Goal: Task Accomplishment & Management: Use online tool/utility

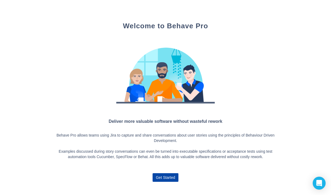
click at [168, 178] on span "Get Started" at bounding box center [165, 177] width 19 height 9
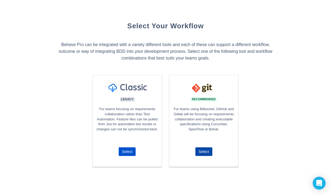
click at [202, 151] on span "Select" at bounding box center [204, 151] width 11 height 9
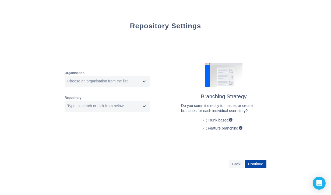
click at [253, 163] on span "Continue" at bounding box center [255, 164] width 15 height 9
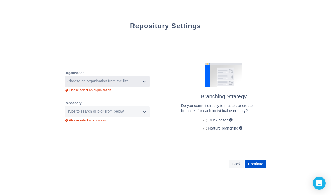
click at [121, 78] on div "Choose an organisation from the list" at bounding box center [102, 81] width 75 height 9
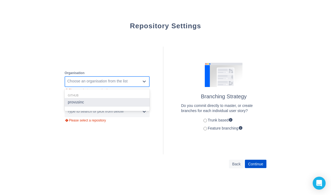
click at [104, 99] on div "provusinc" at bounding box center [107, 102] width 85 height 9
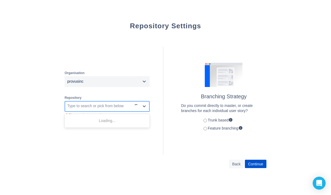
click at [103, 104] on div "Type to search or pick from below" at bounding box center [95, 105] width 56 height 5
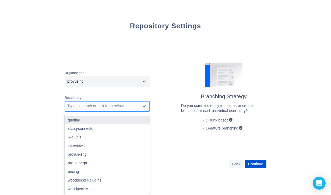
click at [99, 118] on div "quoting" at bounding box center [107, 120] width 85 height 9
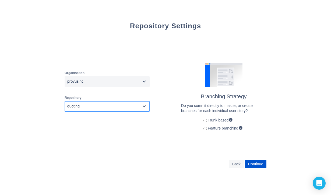
click at [106, 109] on div "quoting" at bounding box center [102, 106] width 75 height 9
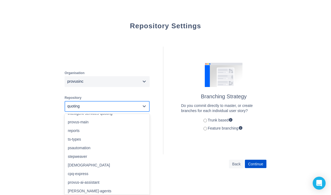
scroll to position [148, 0]
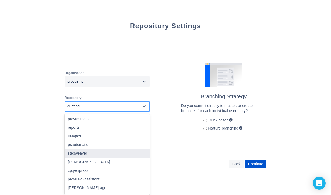
click at [191, 159] on div "Organisation provusinc Repository option quoting, selected. option stepweaver f…" at bounding box center [166, 100] width 202 height 118
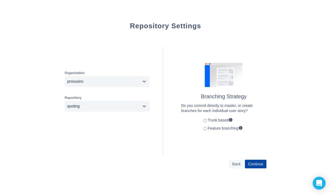
click at [256, 162] on span "Continue" at bounding box center [255, 164] width 15 height 9
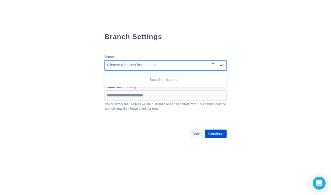
click at [159, 66] on div "Choose a branch from the list" at bounding box center [157, 65] width 104 height 9
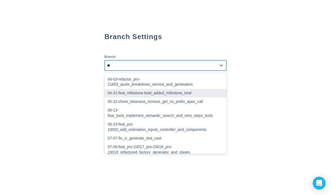
type input "***"
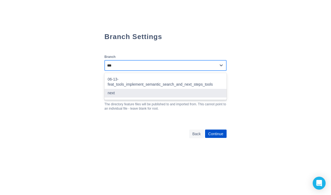
click at [142, 89] on div "next" at bounding box center [165, 93] width 122 height 9
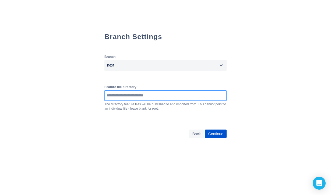
click at [140, 98] on input at bounding box center [165, 96] width 121 height 10
click at [111, 95] on input at bounding box center [165, 96] width 121 height 10
paste input "**********"
drag, startPoint x: 158, startPoint y: 96, endPoint x: 100, endPoint y: 96, distance: 58.2
click at [100, 96] on div "**********" at bounding box center [166, 73] width 194 height 146
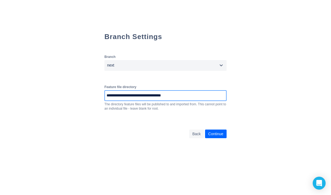
click at [222, 134] on span "Continue" at bounding box center [215, 134] width 15 height 9
click at [221, 133] on span "Continue" at bounding box center [215, 134] width 15 height 9
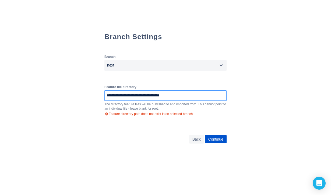
drag, startPoint x: 125, startPoint y: 97, endPoint x: 82, endPoint y: 97, distance: 43.1
click at [82, 97] on div "**********" at bounding box center [166, 73] width 194 height 146
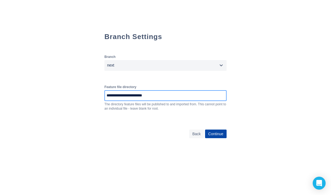
click at [220, 134] on span "Continue" at bounding box center [215, 134] width 15 height 9
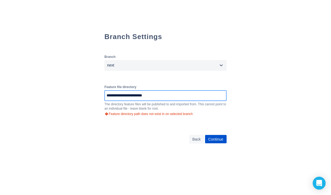
click at [105, 98] on input "**********" at bounding box center [170, 96] width 130 height 10
click at [105, 97] on input "**********" at bounding box center [170, 96] width 130 height 10
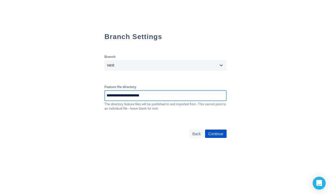
type input "**********"
click at [220, 137] on span "Continue" at bounding box center [215, 134] width 15 height 9
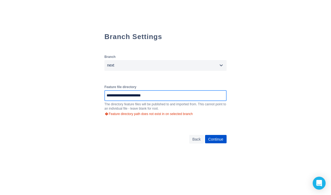
drag, startPoint x: 149, startPoint y: 97, endPoint x: 90, endPoint y: 96, distance: 58.7
click at [90, 96] on div "**********" at bounding box center [166, 73] width 194 height 146
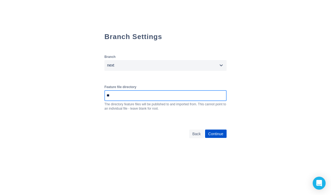
type input "*"
click at [117, 100] on input at bounding box center [170, 96] width 130 height 10
paste input "**********"
type input "**********"
click at [221, 134] on span "Continue" at bounding box center [215, 134] width 15 height 9
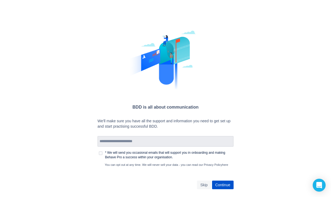
click at [135, 139] on input at bounding box center [165, 142] width 135 height 10
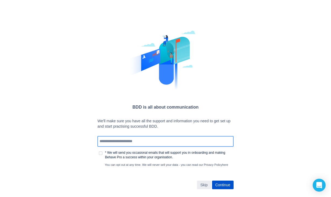
click at [206, 185] on span "Skip" at bounding box center [203, 185] width 7 height 9
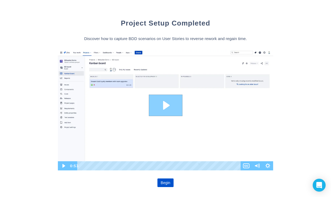
click at [166, 101] on icon "Play Video: Creating your first scenario - FB" at bounding box center [166, 106] width 34 height 22
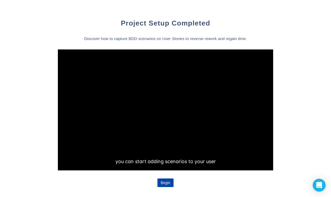
click at [167, 182] on span "Begin" at bounding box center [166, 183] width 10 height 9
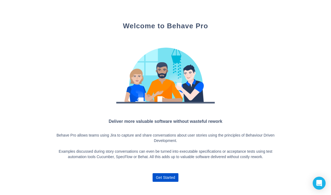
click at [97, 99] on div at bounding box center [166, 75] width 226 height 69
click at [165, 175] on span "Get Started" at bounding box center [165, 177] width 19 height 9
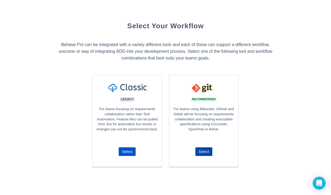
click at [204, 148] on span "Select" at bounding box center [204, 151] width 11 height 9
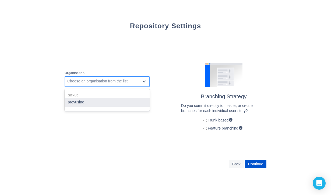
click at [117, 81] on div "Choose an organisation from the list" at bounding box center [97, 81] width 60 height 5
click at [99, 101] on div "provusinc" at bounding box center [107, 102] width 85 height 9
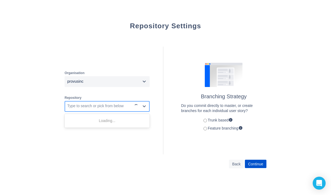
click at [97, 103] on div "Type to search or pick from below" at bounding box center [98, 106] width 67 height 9
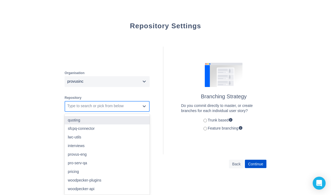
click at [86, 123] on div "quoting" at bounding box center [107, 120] width 85 height 9
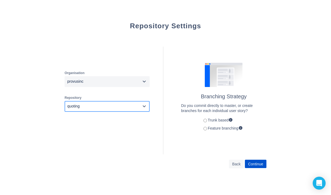
drag, startPoint x: 262, startPoint y: 164, endPoint x: 258, endPoint y: 139, distance: 25.3
click at [258, 139] on div "Repository Settings Organisation provusinc Repository option quoting, selected.…" at bounding box center [166, 95] width 202 height 147
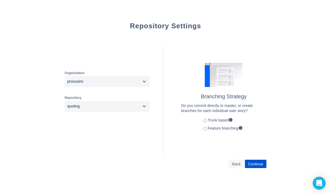
click at [214, 129] on label "Feature branching" at bounding box center [221, 128] width 41 height 4
click at [255, 164] on span "Continue" at bounding box center [255, 164] width 15 height 9
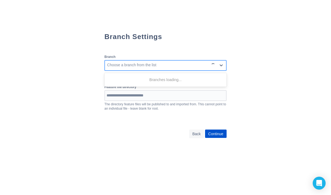
click at [180, 67] on div "Choose a branch from the list" at bounding box center [157, 65] width 104 height 9
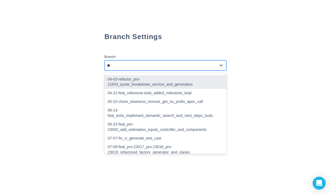
type input "***"
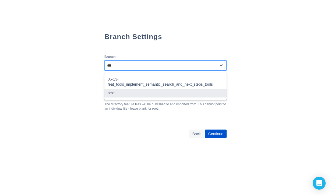
click at [133, 89] on div "next" at bounding box center [165, 93] width 122 height 9
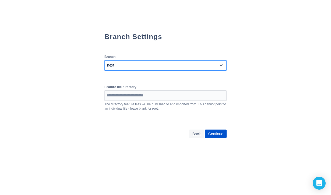
click at [131, 101] on div at bounding box center [165, 95] width 122 height 11
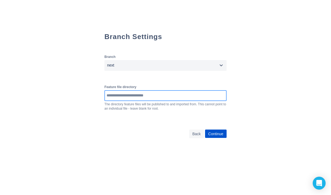
paste input "**********"
type input "**********"
click at [215, 133] on span "Continue" at bounding box center [215, 134] width 15 height 9
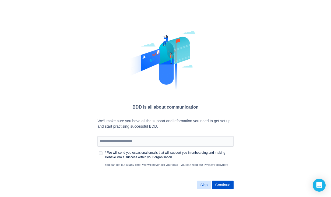
click at [203, 182] on button "Skip" at bounding box center [204, 185] width 14 height 9
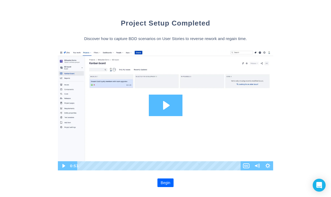
click at [166, 185] on span "Begin" at bounding box center [166, 183] width 10 height 9
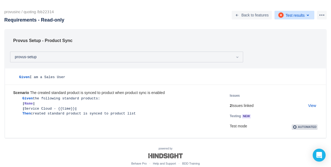
click at [291, 13] on span "Test results" at bounding box center [295, 15] width 19 height 4
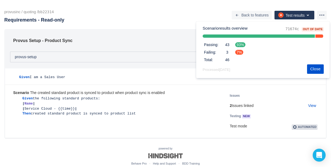
click at [239, 53] on span "7%" at bounding box center [239, 52] width 8 height 5
click at [236, 30] on h1 "Scenario results overview" at bounding box center [225, 28] width 45 height 5
click at [323, 12] on span "more" at bounding box center [322, 15] width 6 height 6
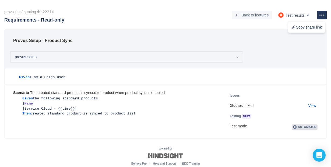
click at [144, 58] on div "provus-setup" at bounding box center [126, 56] width 233 height 11
click at [235, 15] on span "back icon" at bounding box center [237, 15] width 4 height 4
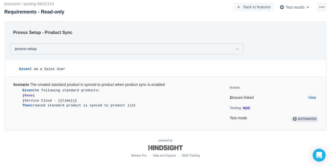
click at [240, 119] on div "Test mode Automated" at bounding box center [274, 118] width 88 height 5
click at [242, 108] on span "NEW" at bounding box center [246, 107] width 10 height 5
click at [245, 107] on span "NEW" at bounding box center [246, 108] width 9 height 3
click at [314, 97] on link "View" at bounding box center [312, 97] width 8 height 5
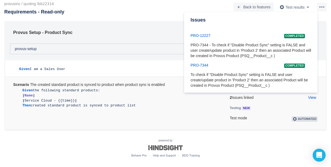
click at [288, 109] on h5 "Testing NEW" at bounding box center [265, 107] width 70 height 5
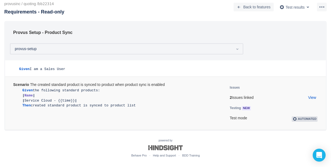
click at [295, 116] on span "Automated" at bounding box center [305, 118] width 26 height 5
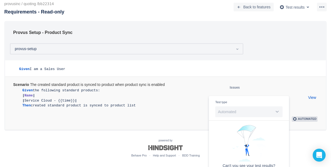
click at [278, 111] on div "Test type Automated" at bounding box center [248, 108] width 67 height 17
click at [274, 113] on div "Test type Automated" at bounding box center [248, 108] width 67 height 17
click at [281, 93] on div "Issues 2 Issues linked View" at bounding box center [274, 93] width 88 height 16
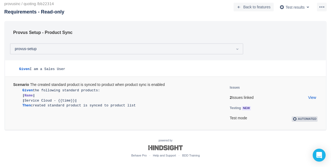
scroll to position [0, 0]
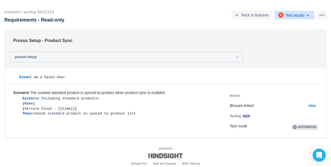
click at [307, 16] on span "button" at bounding box center [308, 15] width 6 height 6
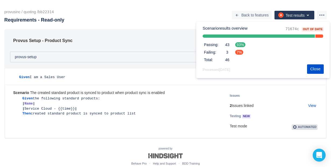
click at [178, 18] on div "Test results Scenario results overview 71674c Out of date Passing: 43 93% Faili…" at bounding box center [220, 15] width 214 height 9
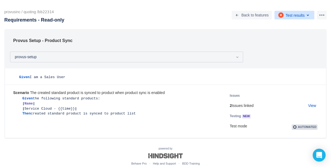
click at [280, 15] on span "button" at bounding box center [281, 15] width 6 height 6
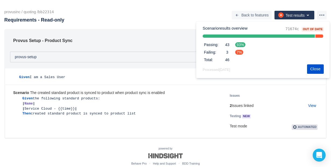
click at [240, 45] on span "93%" at bounding box center [240, 44] width 10 height 5
click at [226, 51] on span "3" at bounding box center [227, 52] width 9 height 5
click at [226, 60] on span "46" at bounding box center [227, 59] width 9 height 5
click at [311, 30] on span "Out of date" at bounding box center [313, 29] width 22 height 3
click at [294, 30] on span "71674c" at bounding box center [293, 29] width 14 height 4
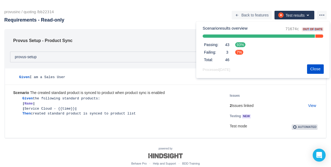
drag, startPoint x: 285, startPoint y: 30, endPoint x: 298, endPoint y: 30, distance: 13.7
click at [298, 30] on div "Scenario results overview 71674c Out of date Passing: 43 93% Failing: 3 7% Tota…" at bounding box center [263, 50] width 121 height 48
click at [286, 30] on span "71674c" at bounding box center [293, 29] width 14 height 4
click at [317, 70] on span "Close" at bounding box center [316, 68] width 10 height 9
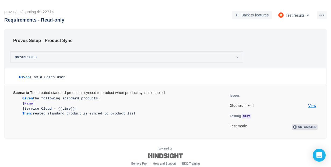
click at [312, 107] on link "View" at bounding box center [312, 105] width 8 height 5
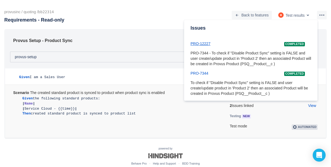
click at [197, 44] on link "PRO-12227" at bounding box center [201, 43] width 20 height 4
click at [208, 72] on link "PRO-7344" at bounding box center [200, 73] width 18 height 4
click at [82, 71] on div "Given I am a Sales User" at bounding box center [165, 74] width 321 height 13
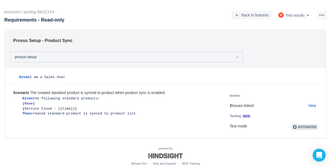
click at [160, 19] on div "**********" at bounding box center [165, 75] width 331 height 128
click at [307, 16] on span "button" at bounding box center [308, 15] width 6 height 6
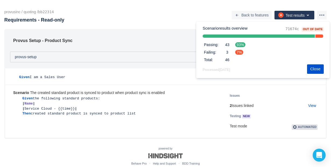
click at [152, 15] on div "Test results Scenario results overview 71674c Out of date Passing: 43 93% Faili…" at bounding box center [220, 15] width 214 height 9
